Goal: Information Seeking & Learning: Learn about a topic

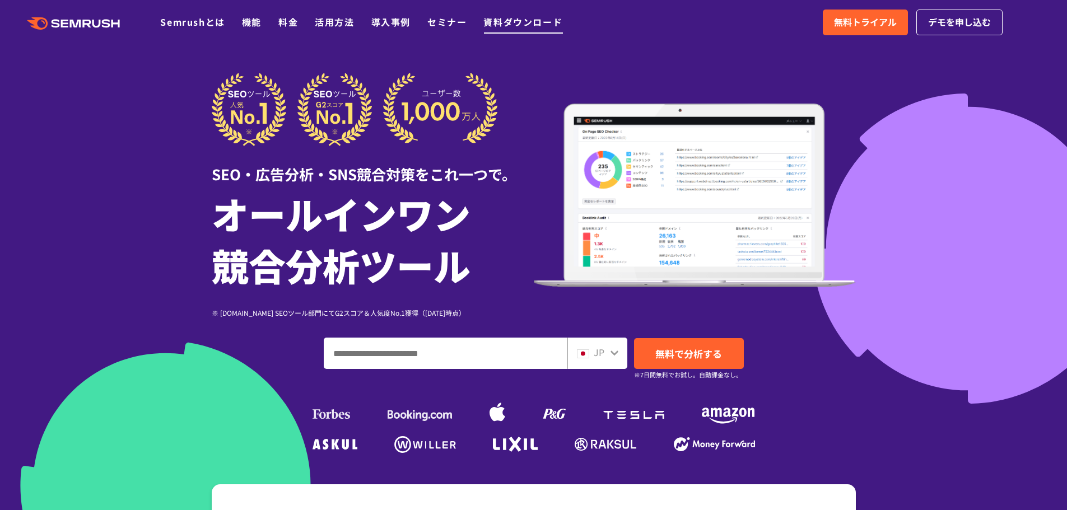
click at [526, 20] on link "資料ダウンロード" at bounding box center [522, 21] width 79 height 13
click at [293, 25] on link "料金" at bounding box center [288, 21] width 20 height 13
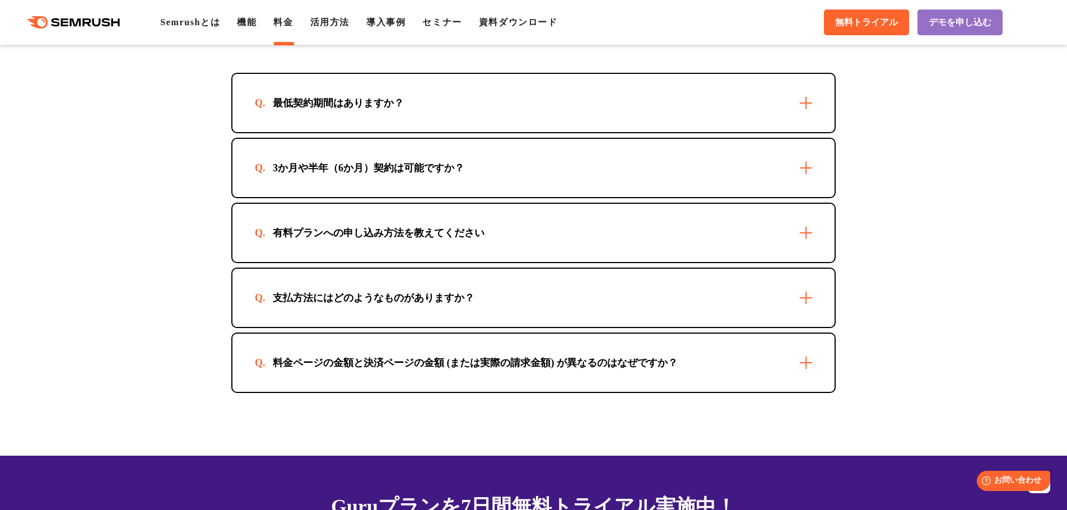
scroll to position [3234, 0]
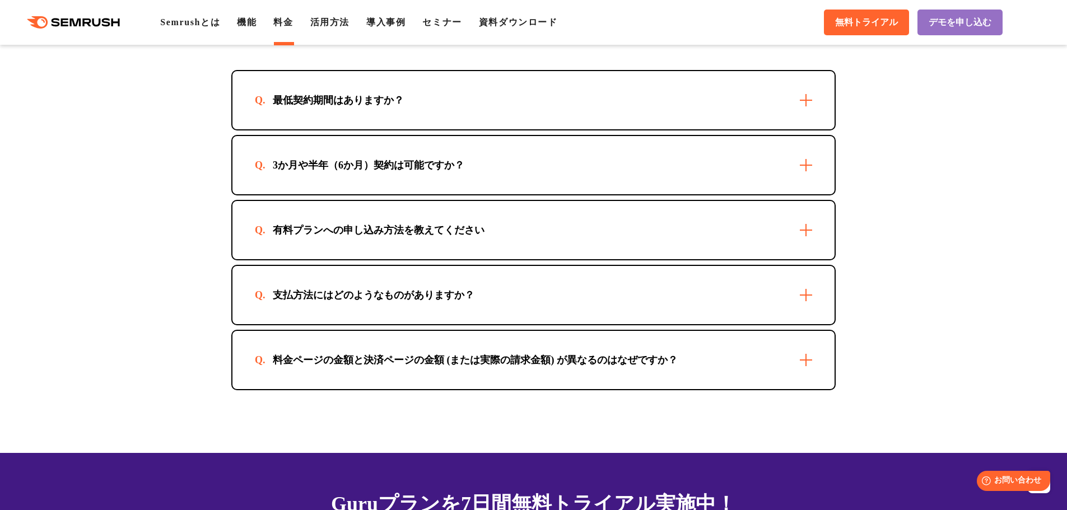
click at [429, 100] on div "最低契約期間はありますか？" at bounding box center [533, 100] width 602 height 58
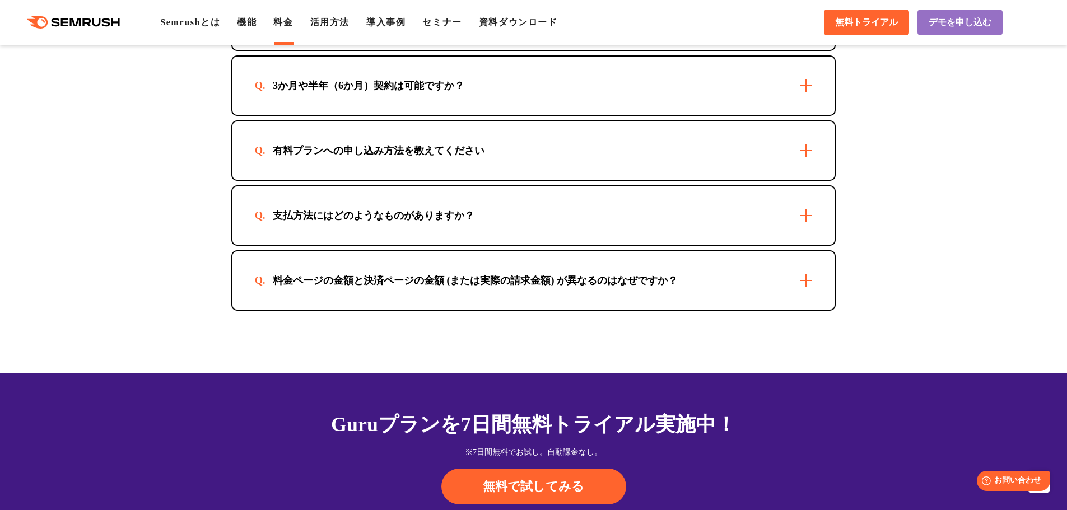
scroll to position [3363, 0]
click at [404, 267] on div "料金ページの金額と決済ページの金額 (または実際の請求金額) が異なるのはなぜですか？" at bounding box center [533, 280] width 602 height 58
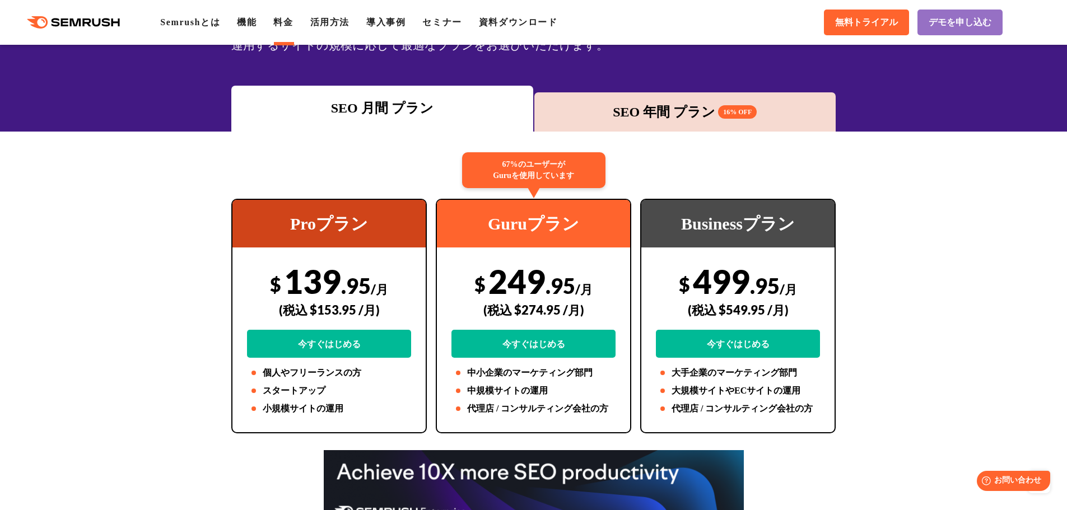
scroll to position [0, 0]
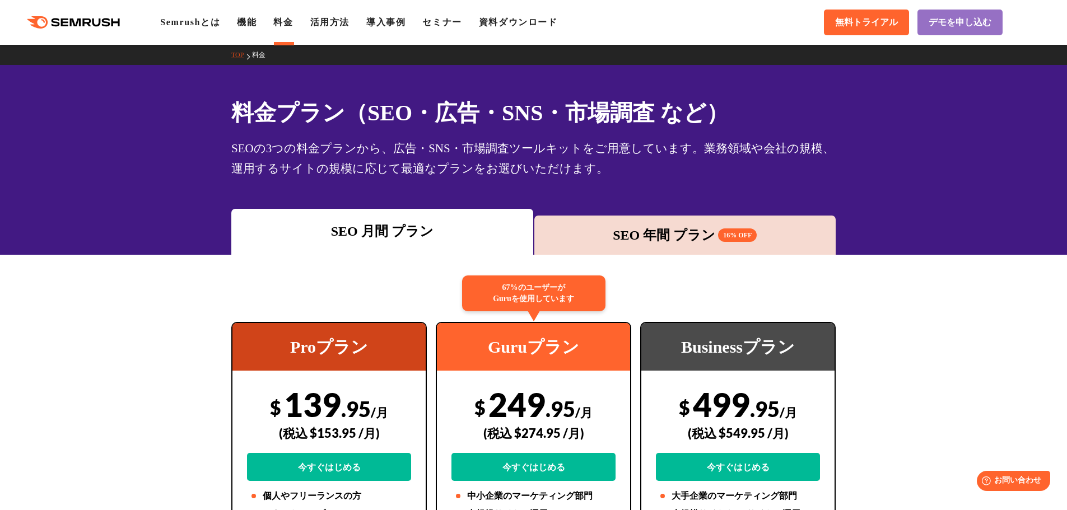
click at [623, 230] on div "SEO 年間 プラン 16% OFF" at bounding box center [685, 235] width 291 height 20
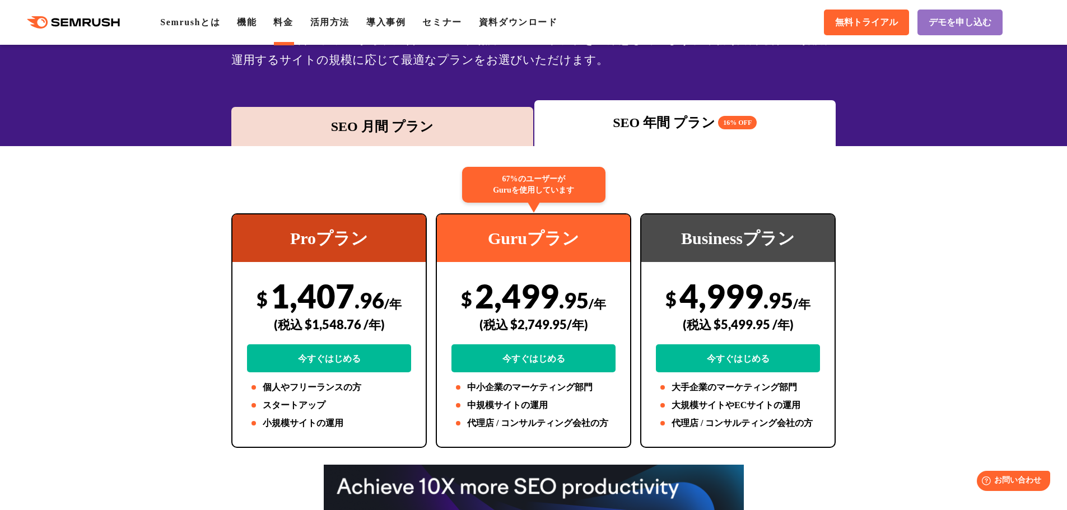
scroll to position [108, 0]
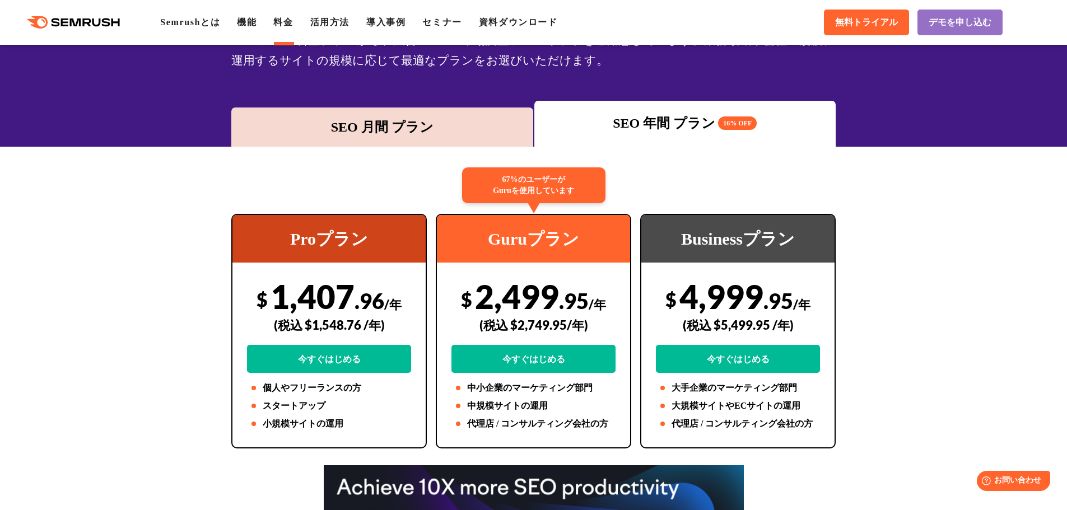
click at [424, 125] on div "SEO 月間 プラン" at bounding box center [382, 127] width 291 height 20
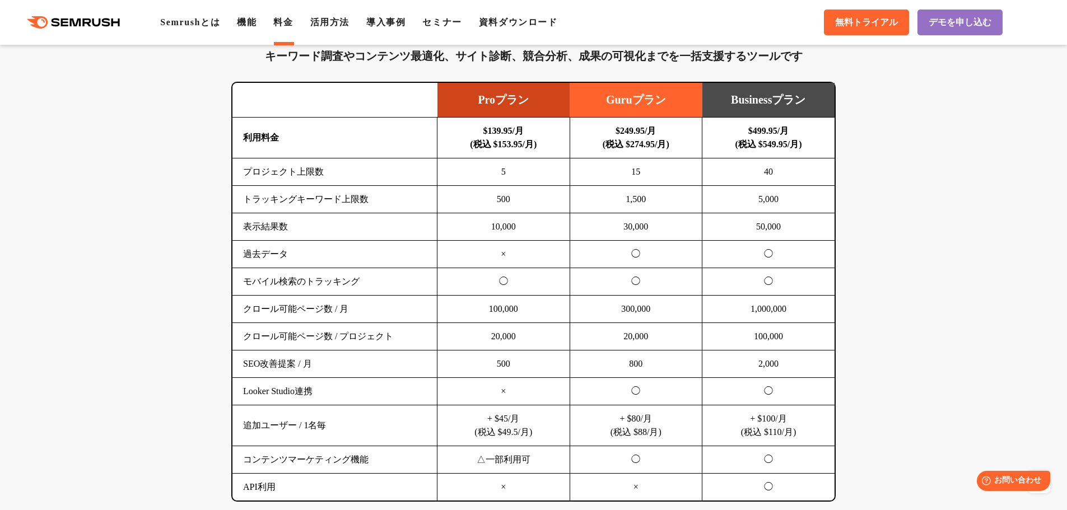
scroll to position [703, 0]
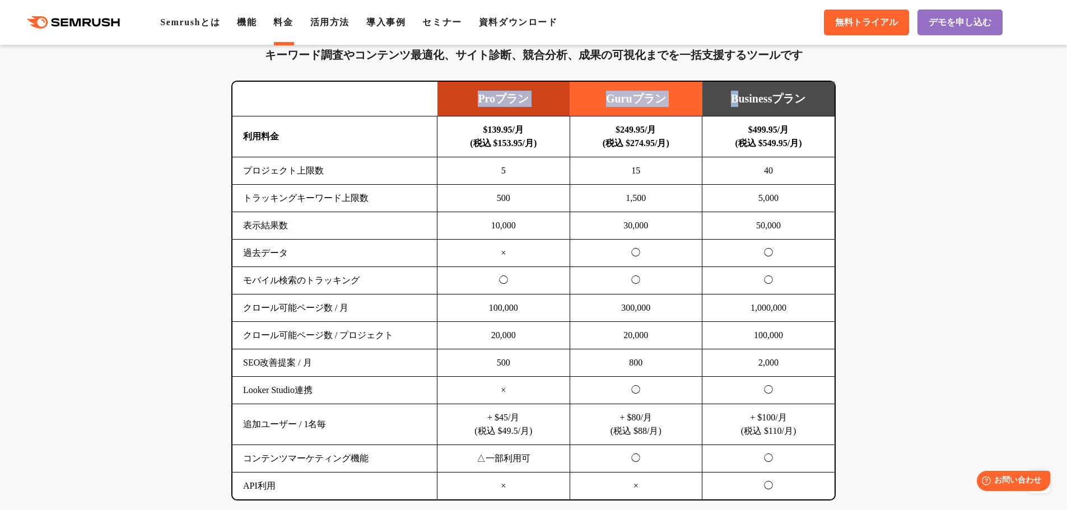
drag, startPoint x: 733, startPoint y: 97, endPoint x: 835, endPoint y: 133, distance: 108.7
click at [835, 133] on div "SEO分析 ツールキット キーワード調査やコンテンツ最適化、サイト診断、競合分析、成果の可視化までを一括支援するツールです 横にスワイプしてください Proプ…" at bounding box center [533, 250] width 627 height 502
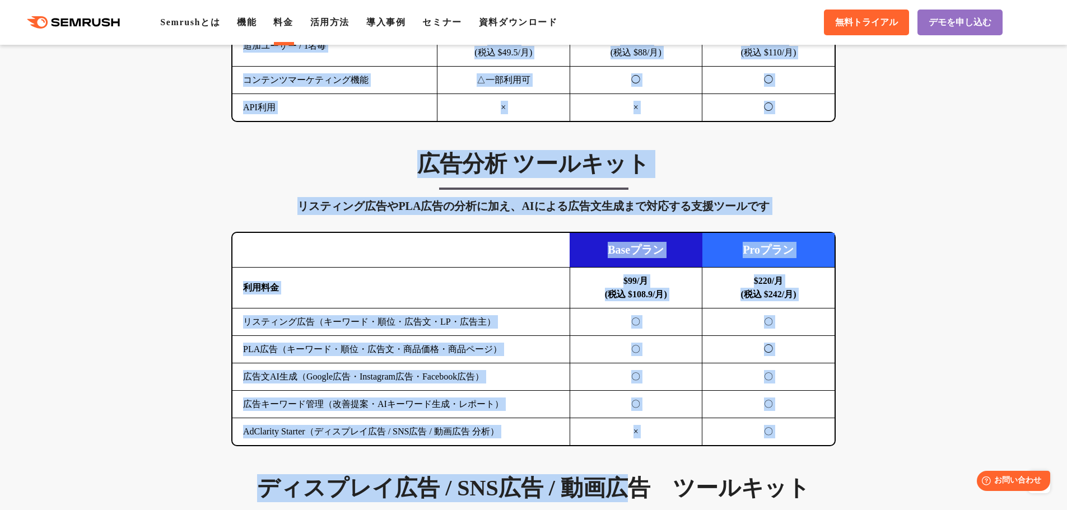
scroll to position [1142, 0]
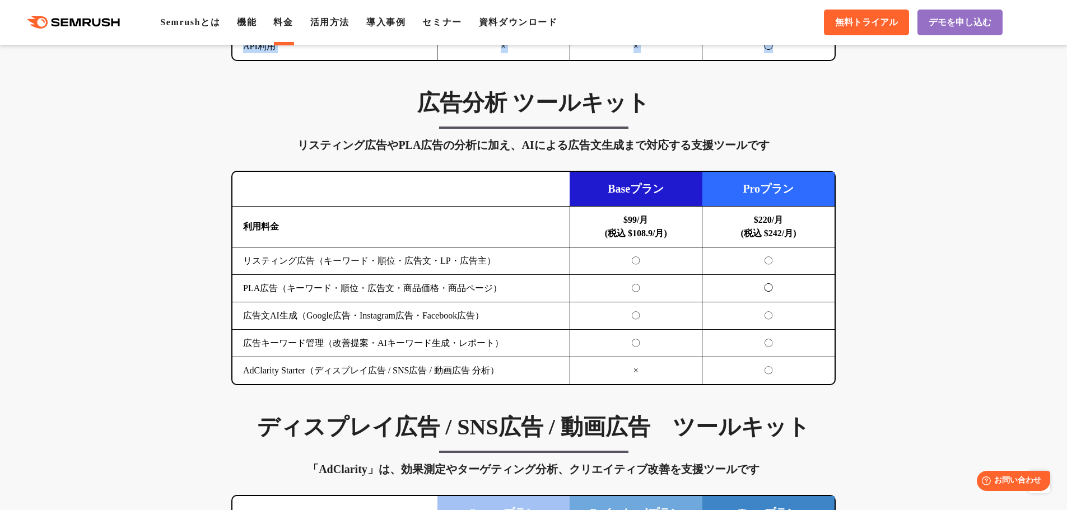
drag, startPoint x: 466, startPoint y: 99, endPoint x: 785, endPoint y: 52, distance: 322.1
copy table "Proプラン Guruプラン Businessプラン 利用料金 $139.95/月 (税込 $153.95/月) $249.95/月 (税込 $274.95/…"
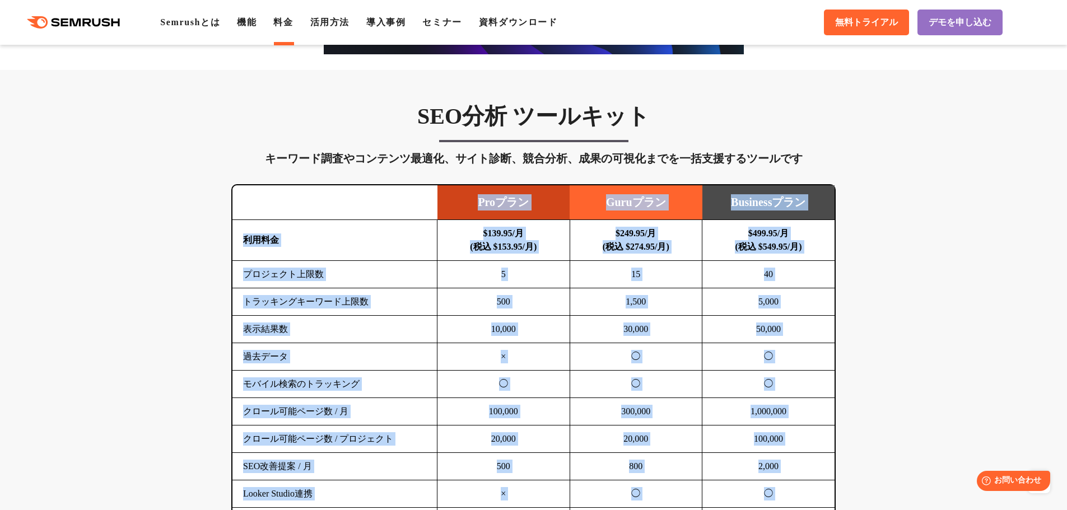
click at [516, 274] on td "5" at bounding box center [503, 274] width 133 height 27
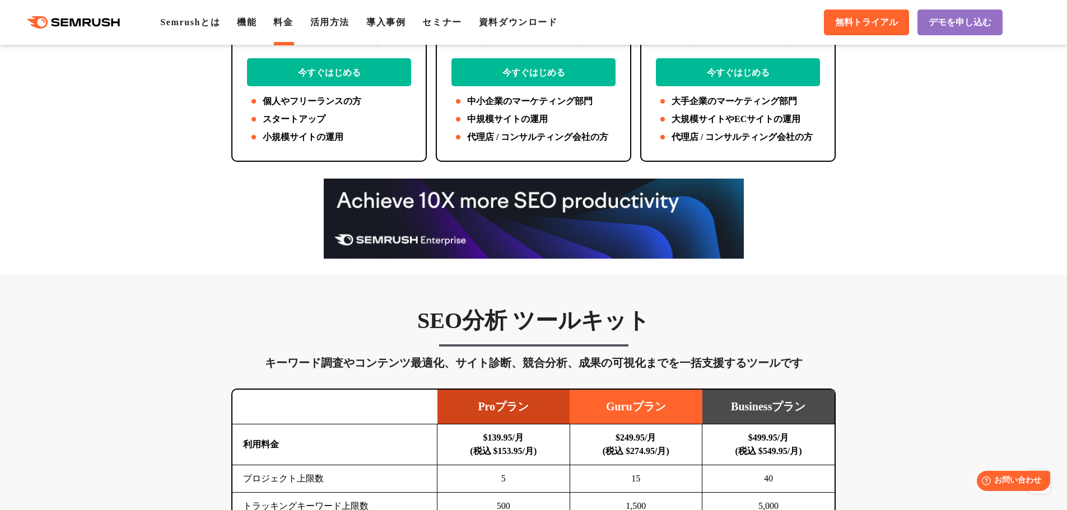
scroll to position [0, 0]
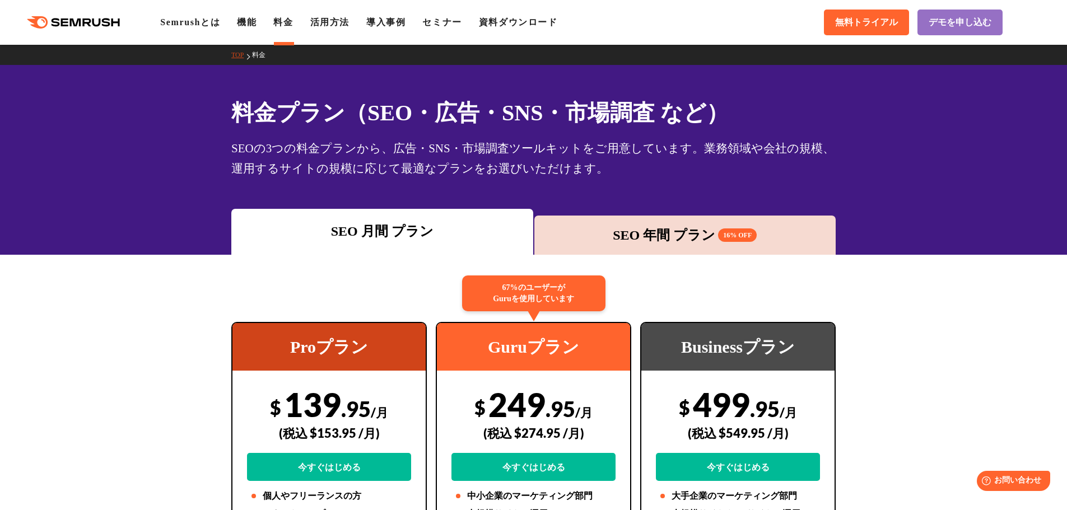
click at [509, 30] on div ".cls {fill: #FF642D;} .cls {fill: #FF642D;} Semrushとは 機能 料金 活用方法 導入事例 セミナー 資料ダウ…" at bounding box center [533, 23] width 1067 height 34
click at [514, 24] on link "資料ダウンロード" at bounding box center [518, 22] width 79 height 10
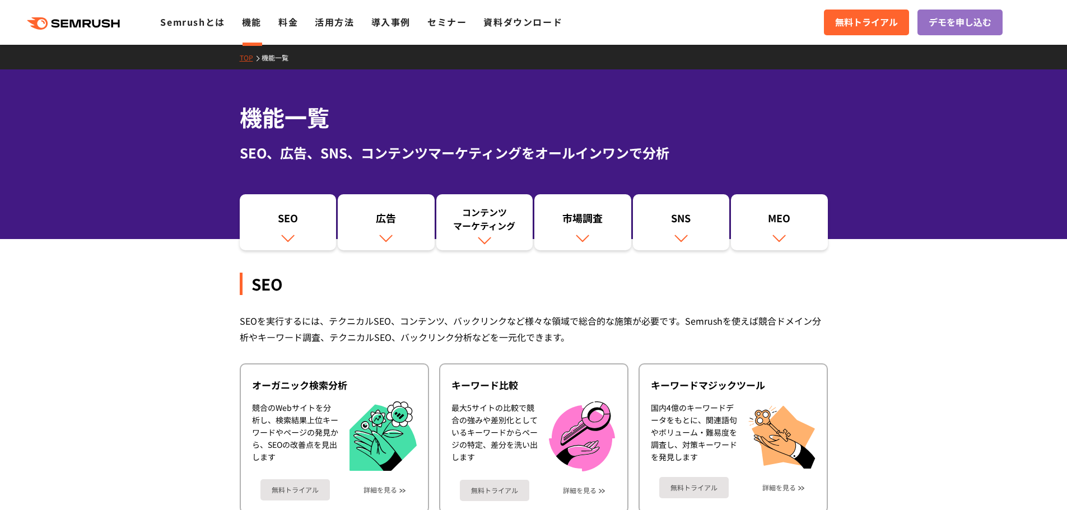
click at [273, 222] on div "SEO" at bounding box center [288, 220] width 86 height 19
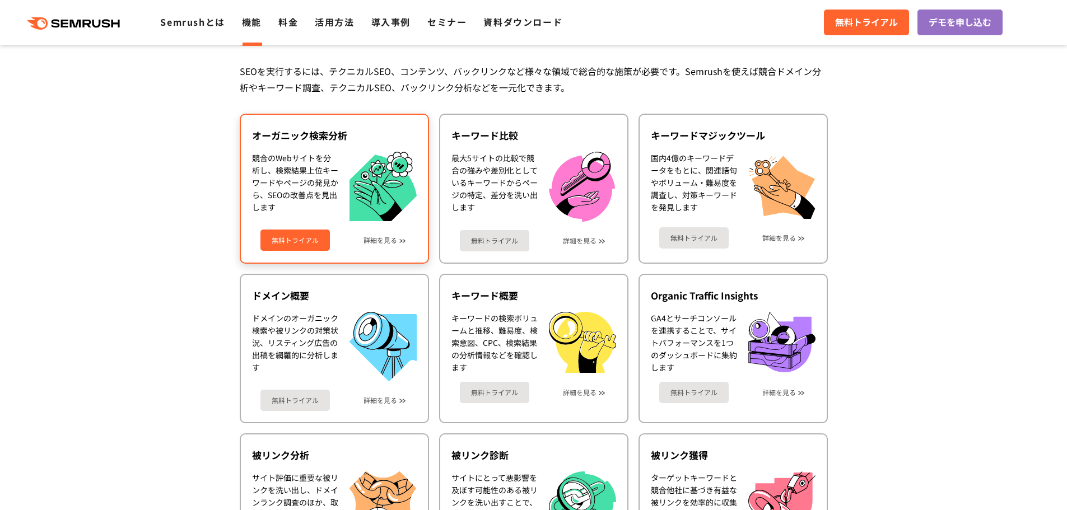
scroll to position [250, 0]
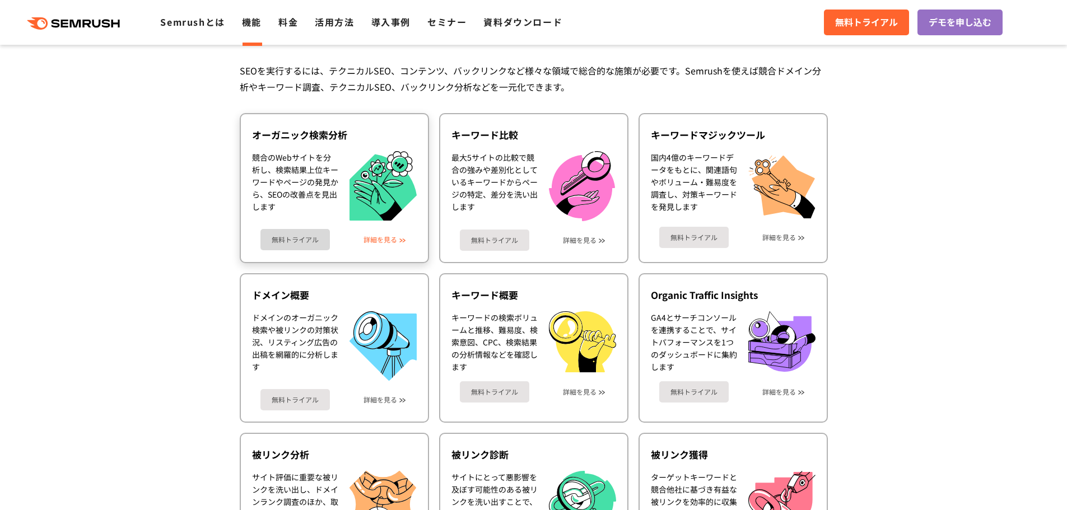
click at [388, 237] on link "詳細を見る" at bounding box center [380, 240] width 34 height 8
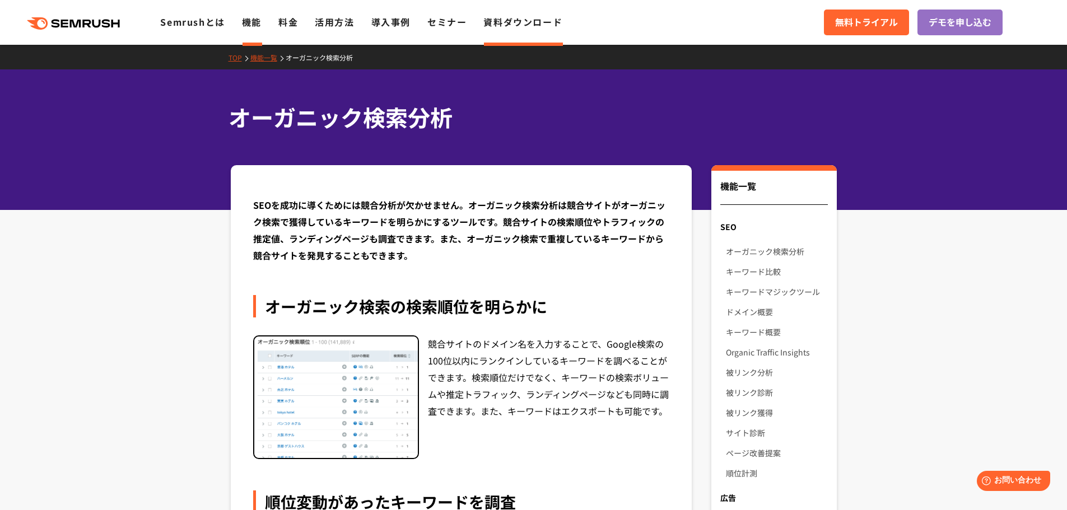
click at [530, 20] on link "資料ダウンロード" at bounding box center [522, 21] width 79 height 13
